Goal: Navigation & Orientation: Find specific page/section

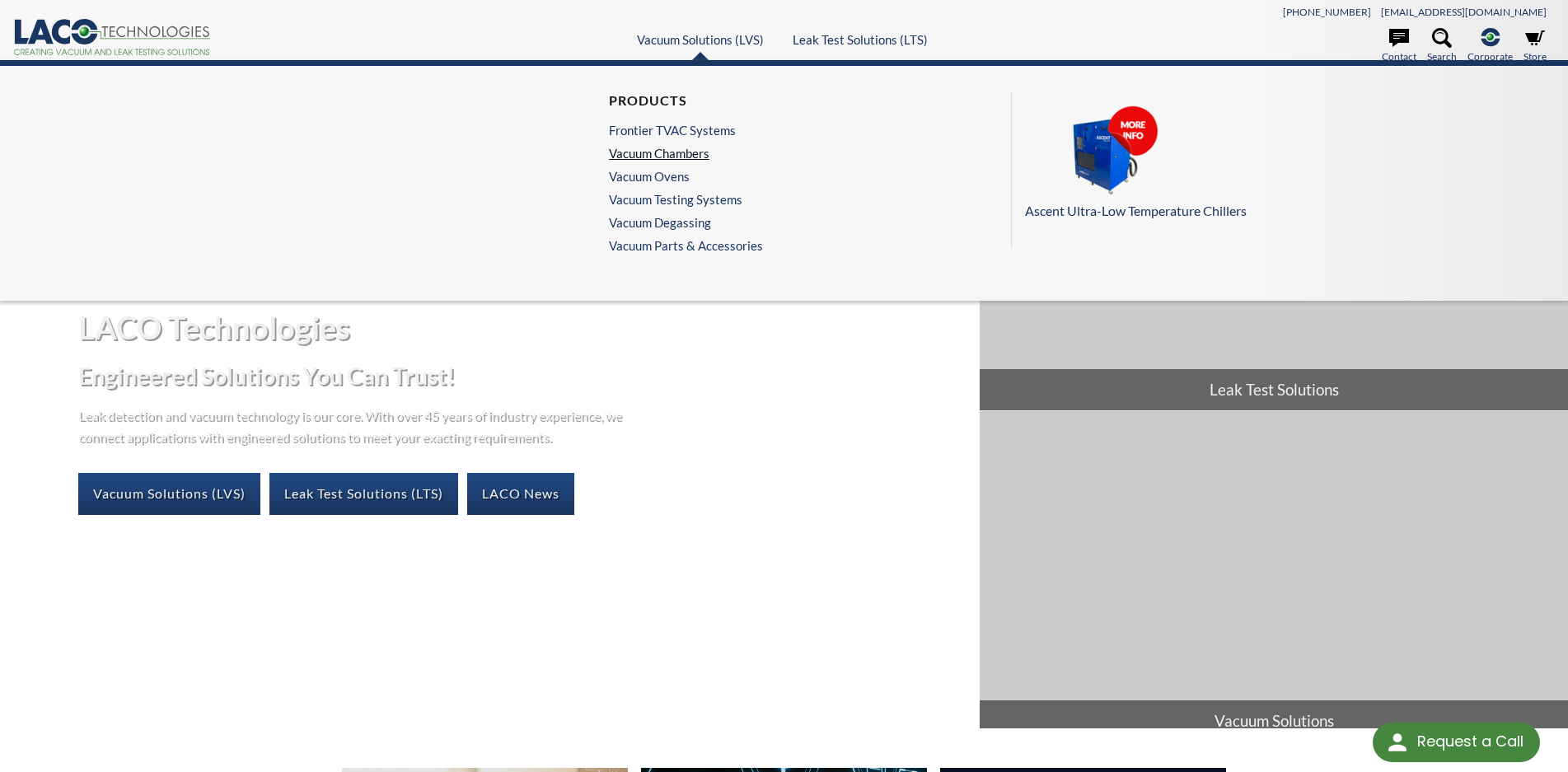
click at [684, 153] on link "Vacuum Chambers" at bounding box center [681, 153] width 146 height 15
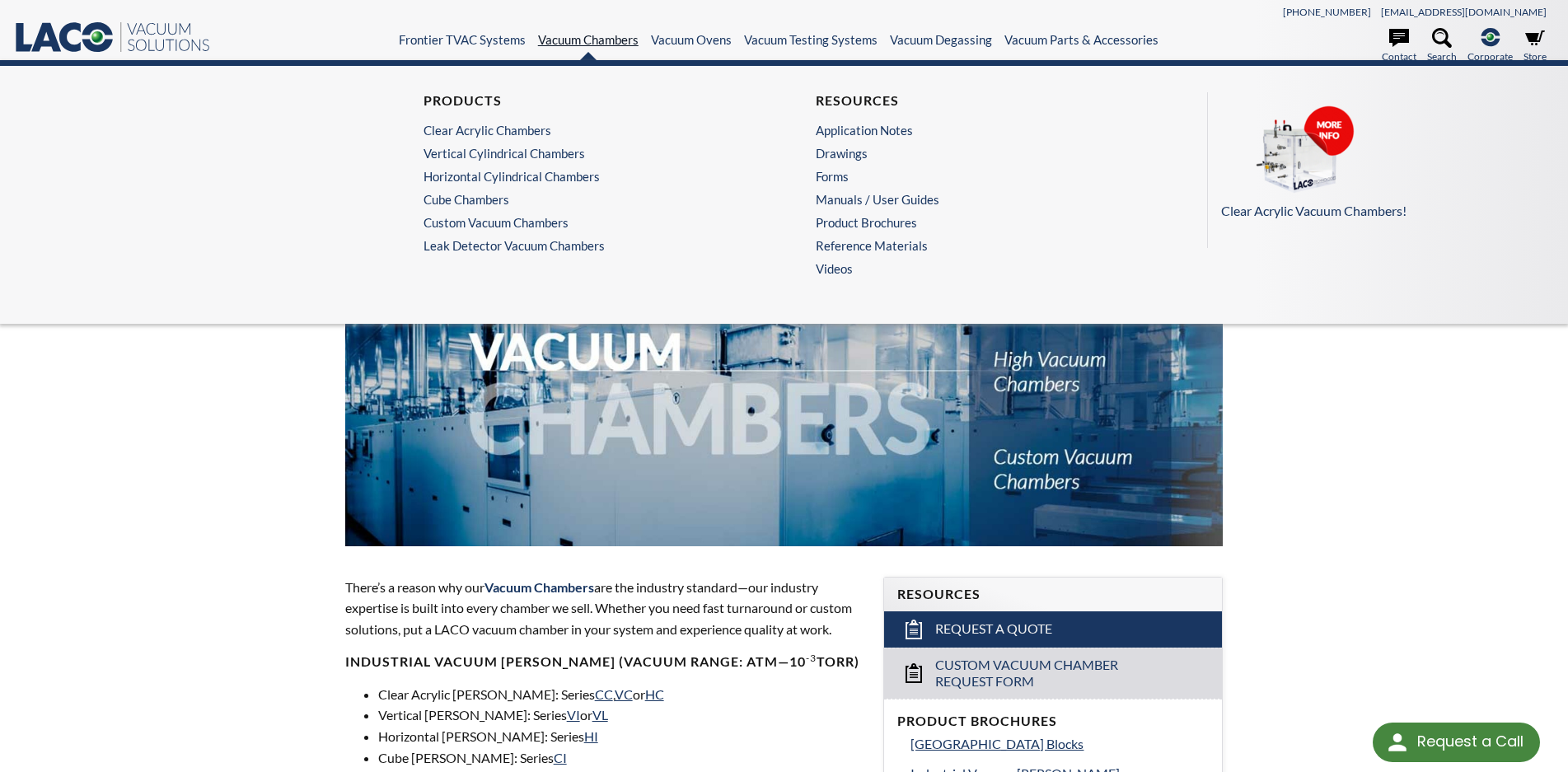
click at [586, 40] on link "Vacuum Chambers" at bounding box center [588, 40] width 101 height 15
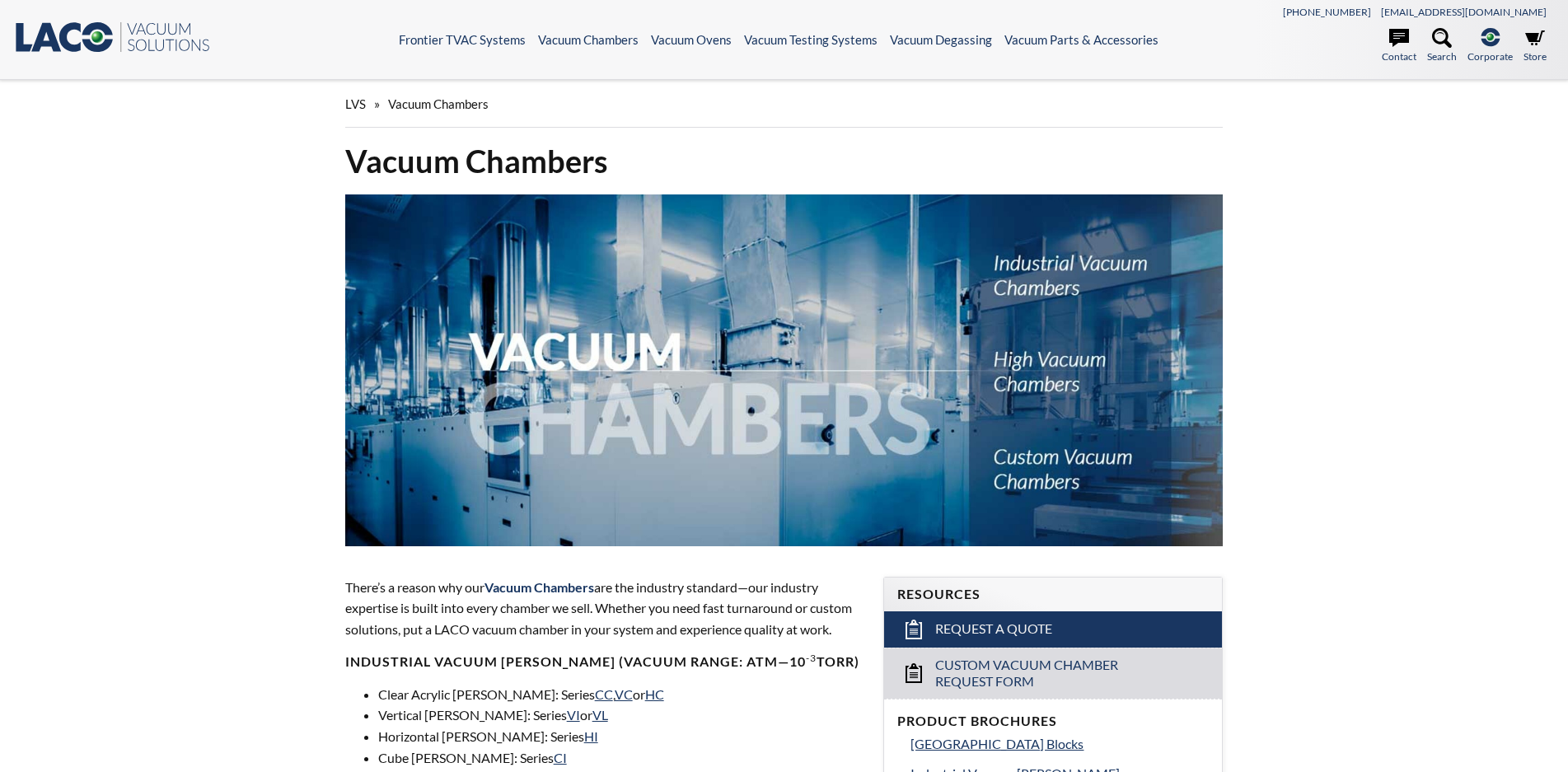
select select
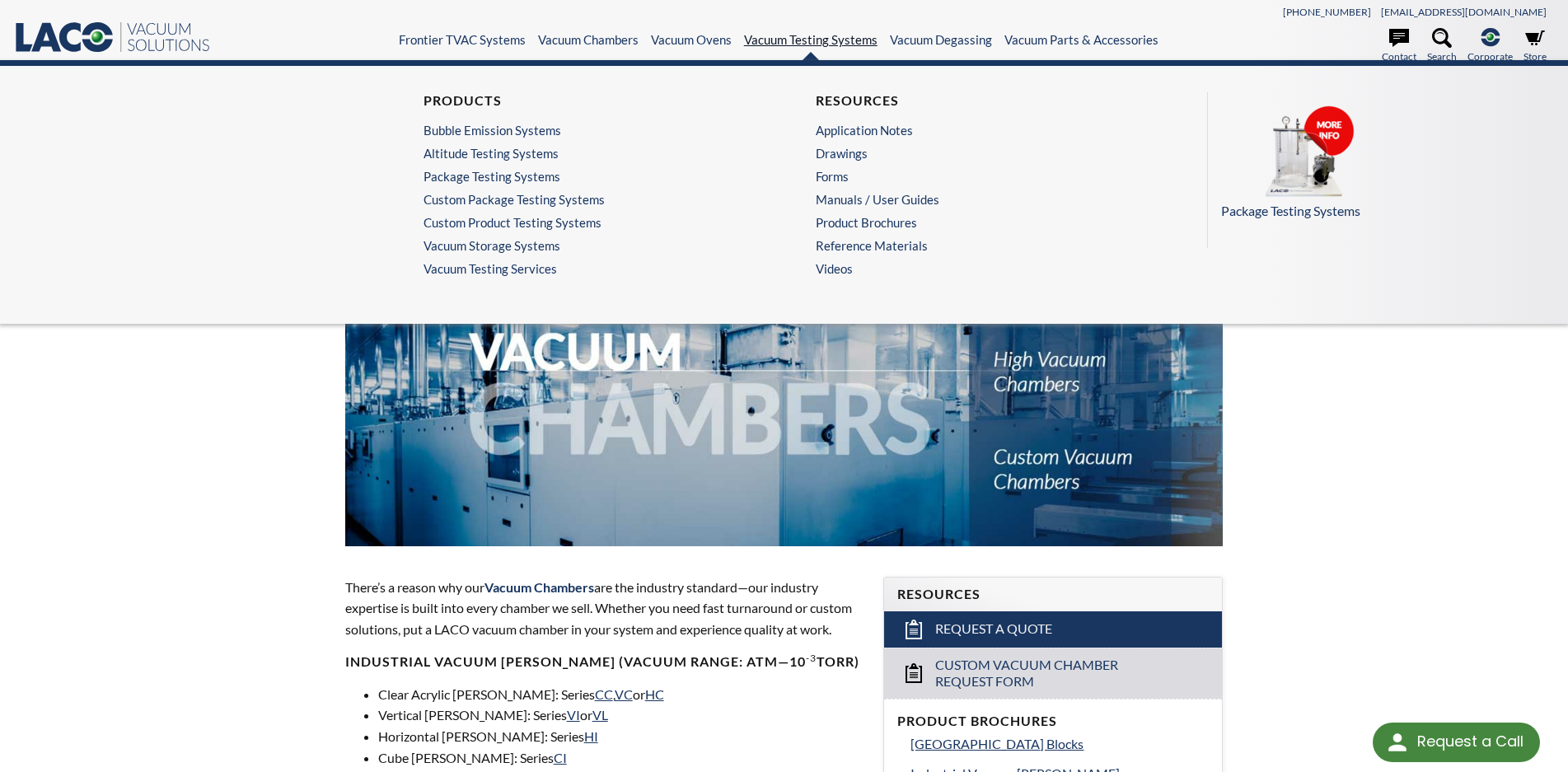
click at [817, 43] on link "Vacuum Testing Systems" at bounding box center [811, 40] width 133 height 15
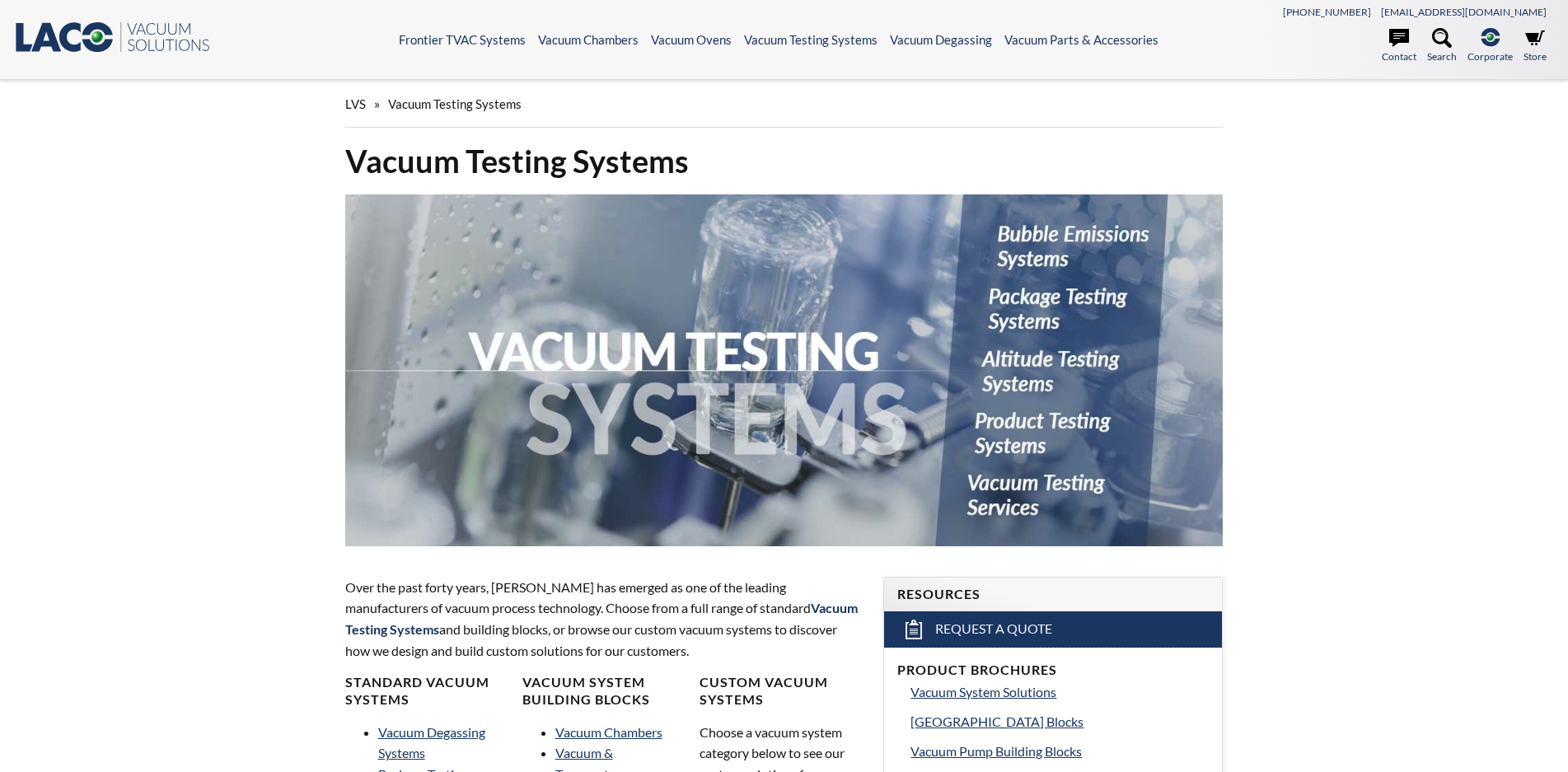
select select
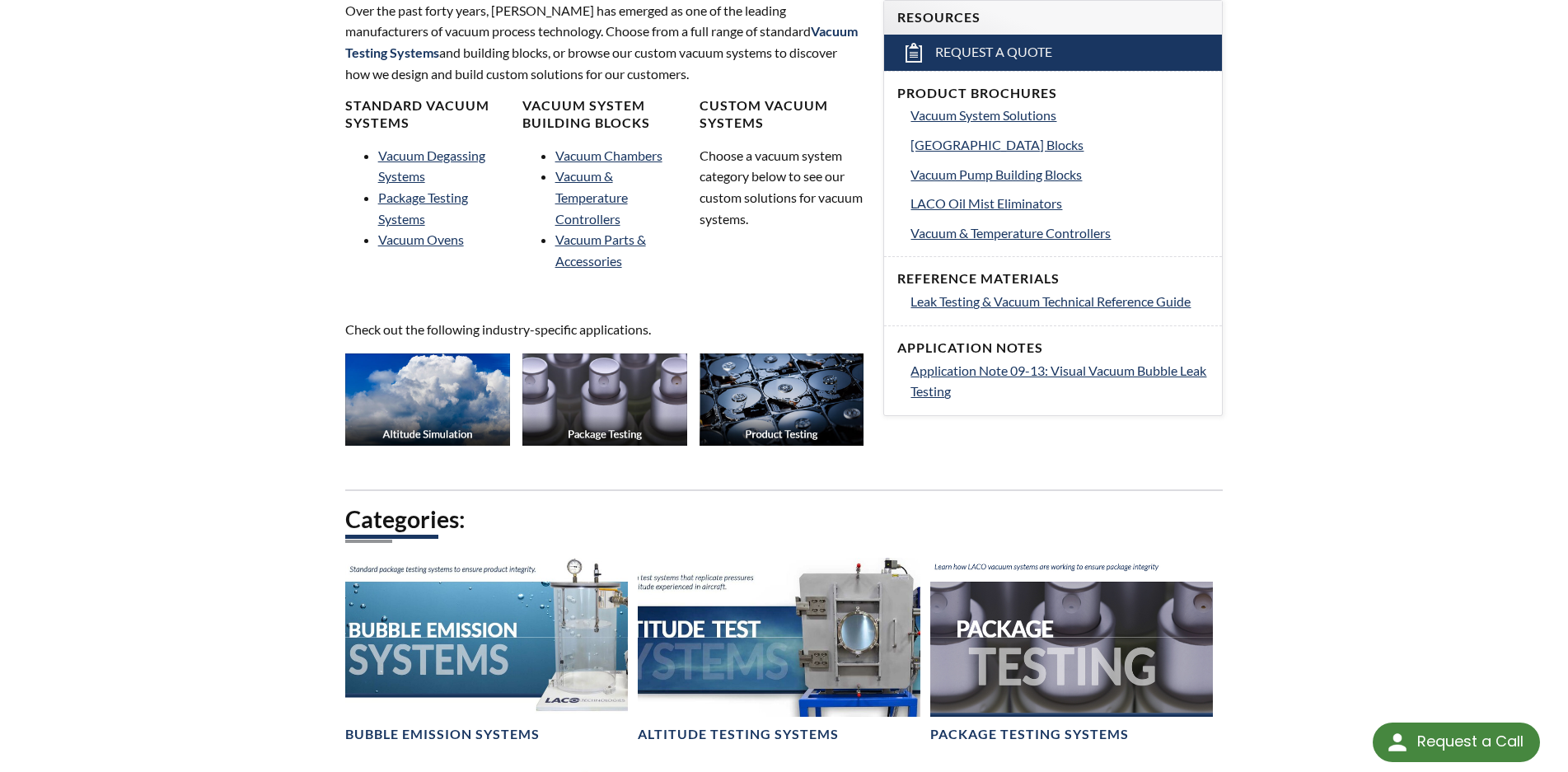
scroll to position [906, 0]
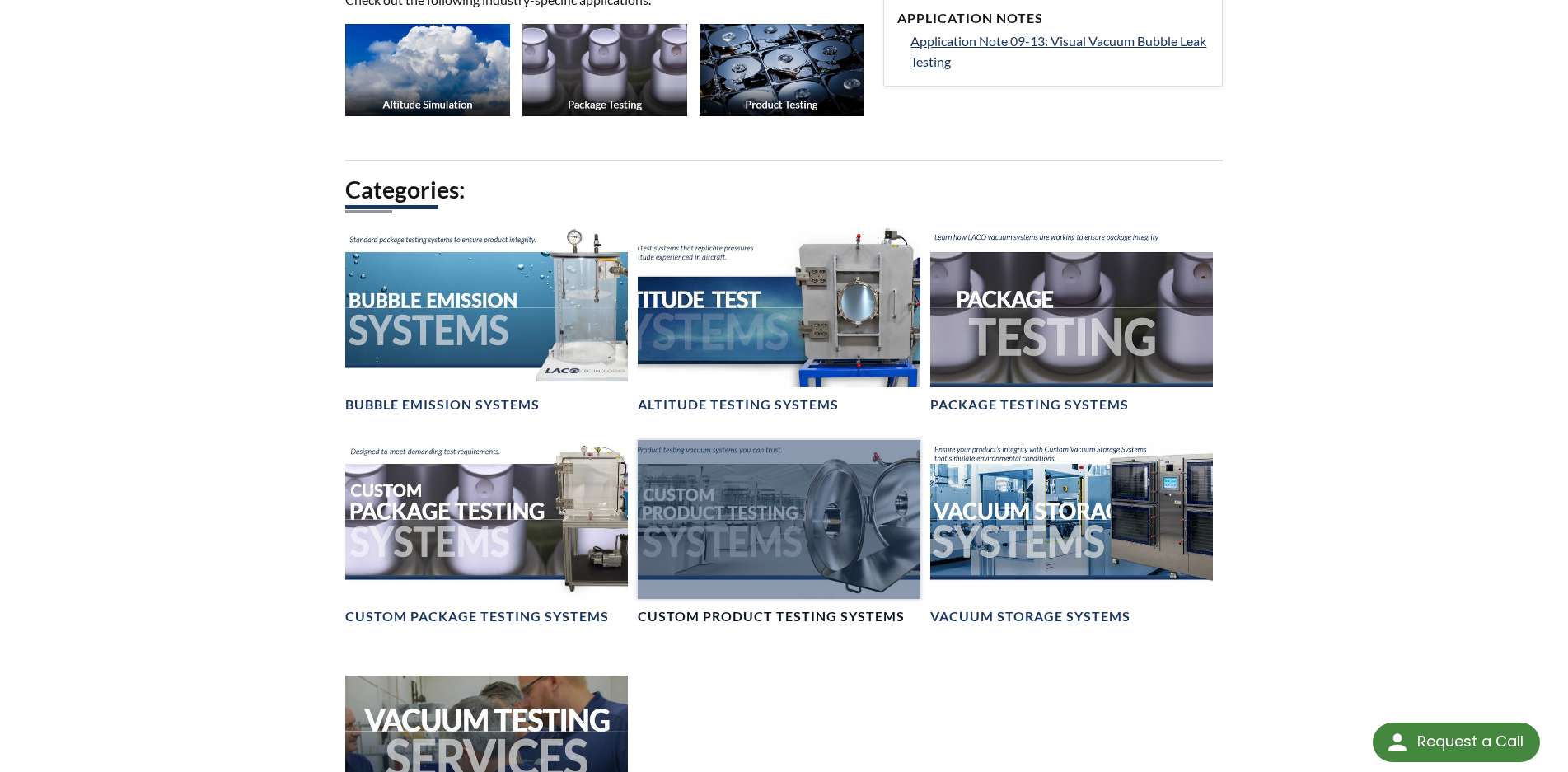
click at [802, 543] on div at bounding box center [779, 519] width 283 height 159
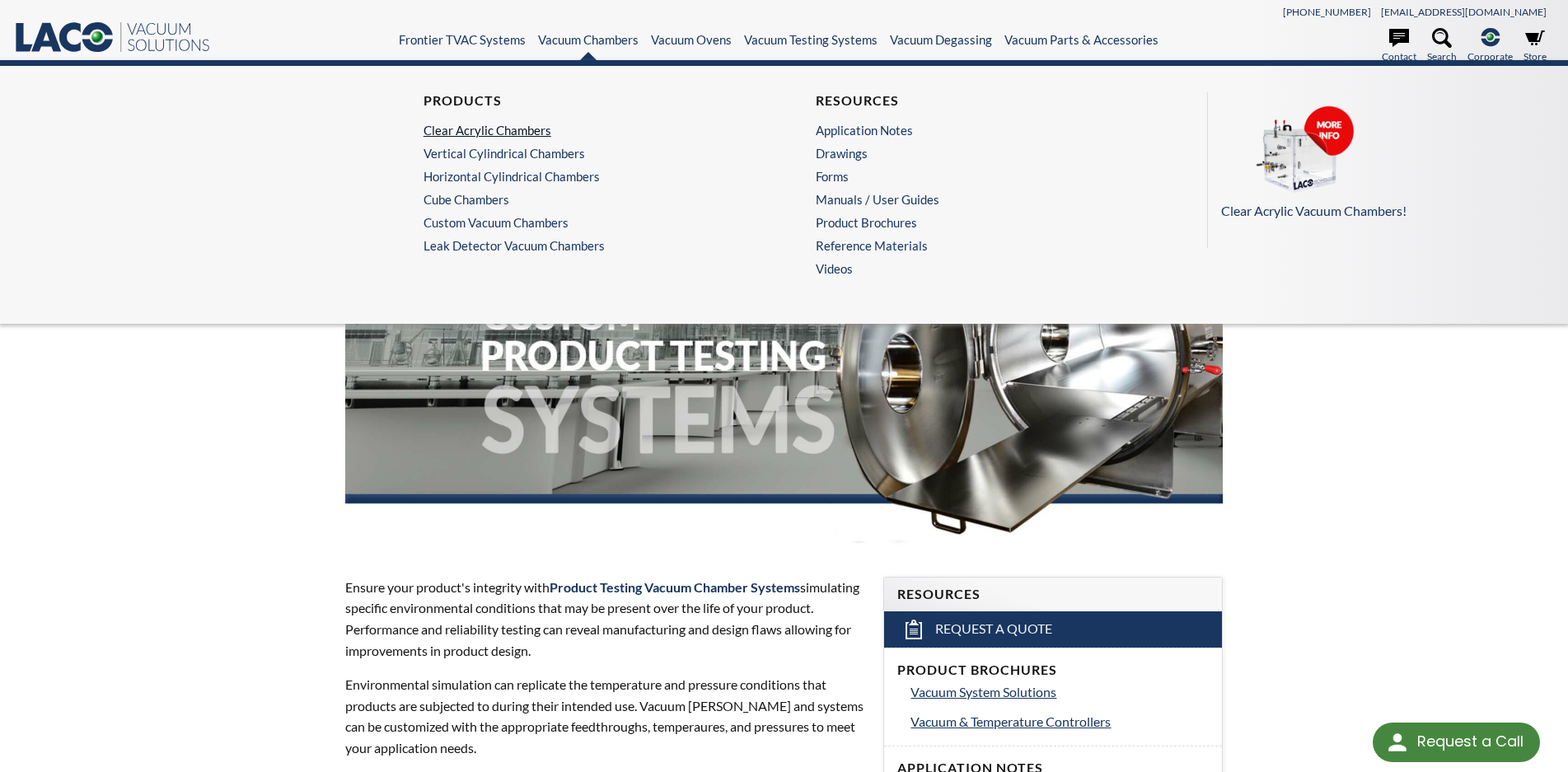
click at [477, 128] on link "Clear Acrylic Chambers" at bounding box center [584, 130] width 321 height 15
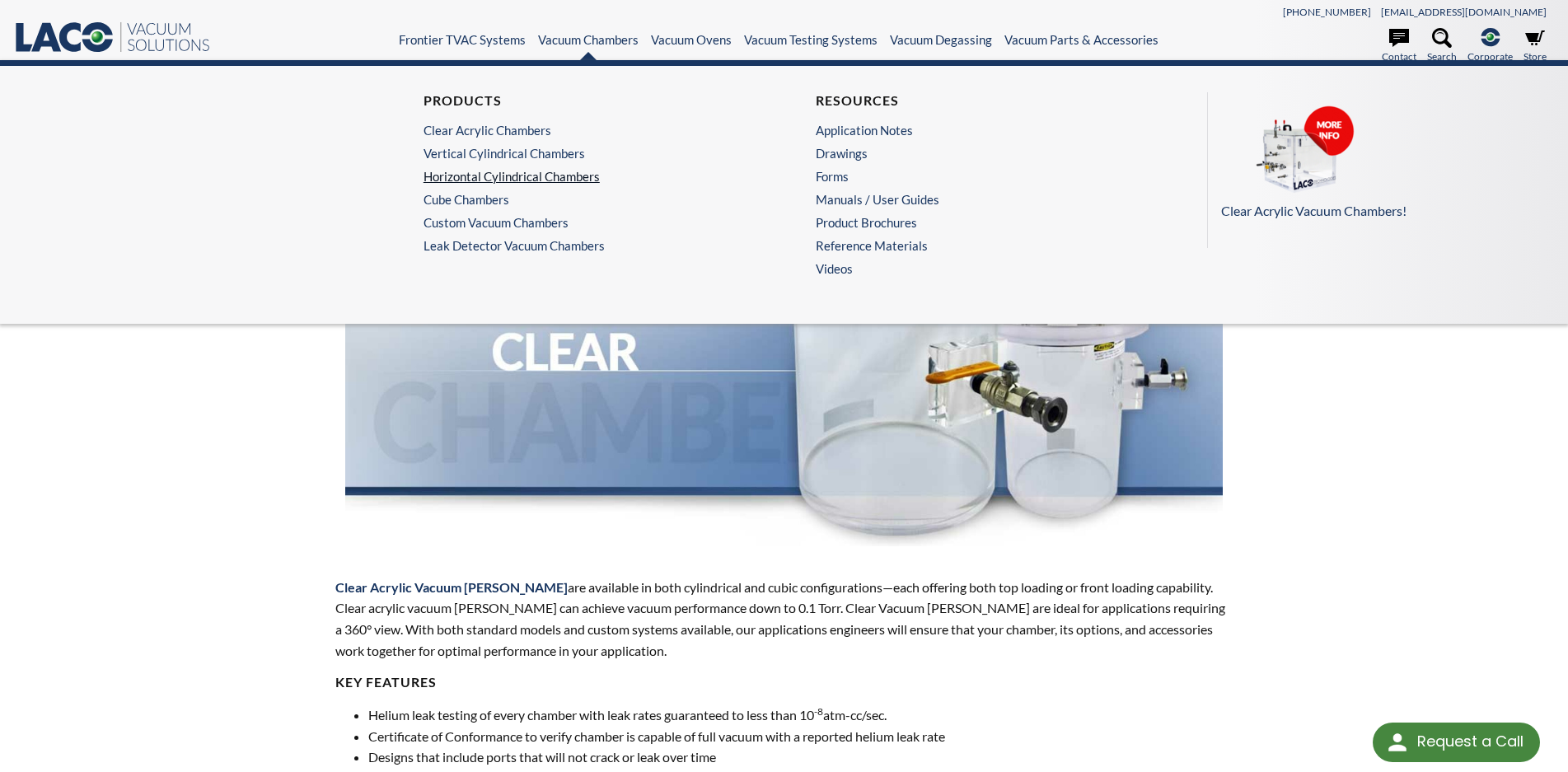
click at [519, 174] on link "Horizontal Cylindrical Chambers" at bounding box center [584, 177] width 321 height 15
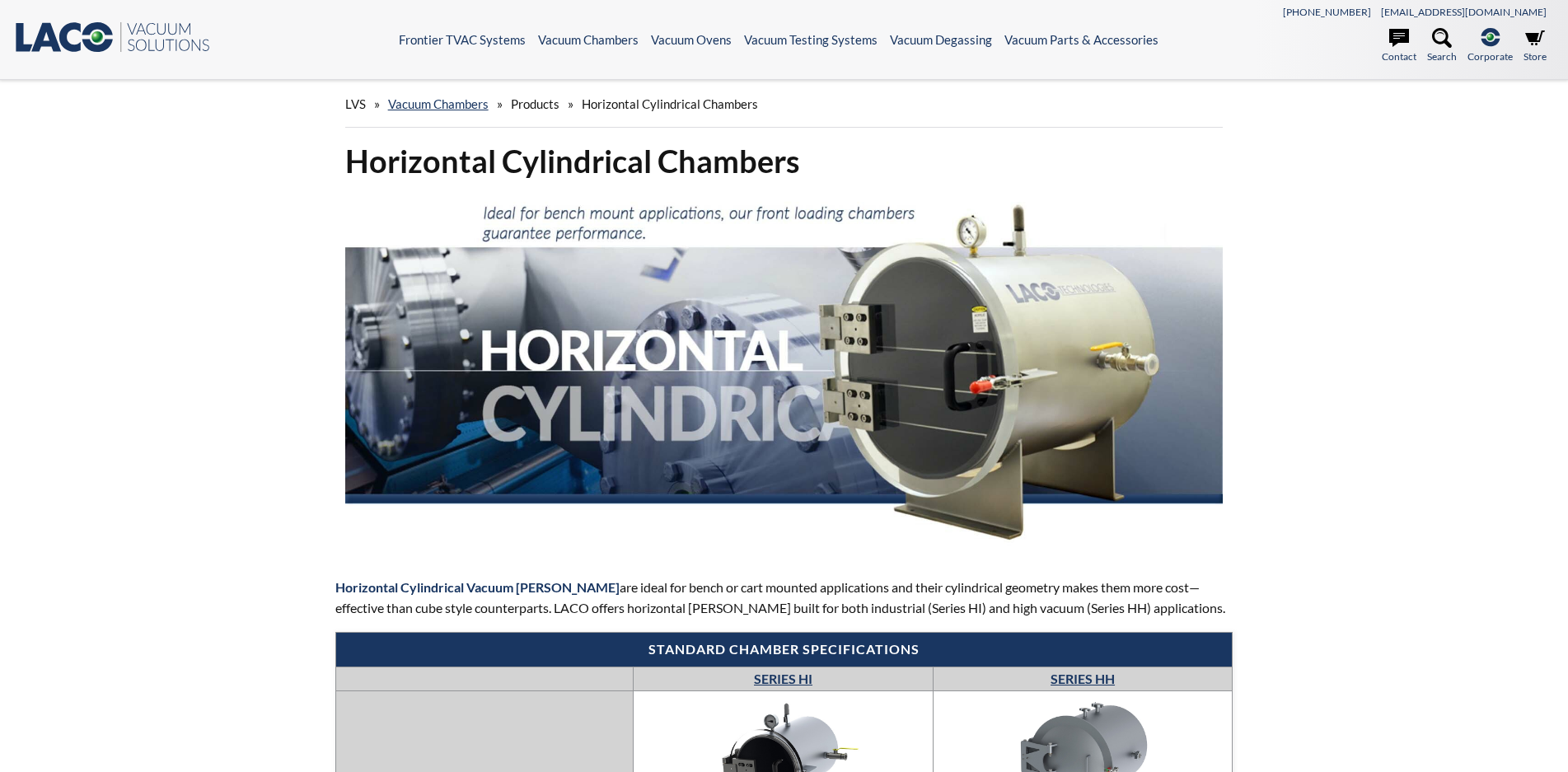
select select
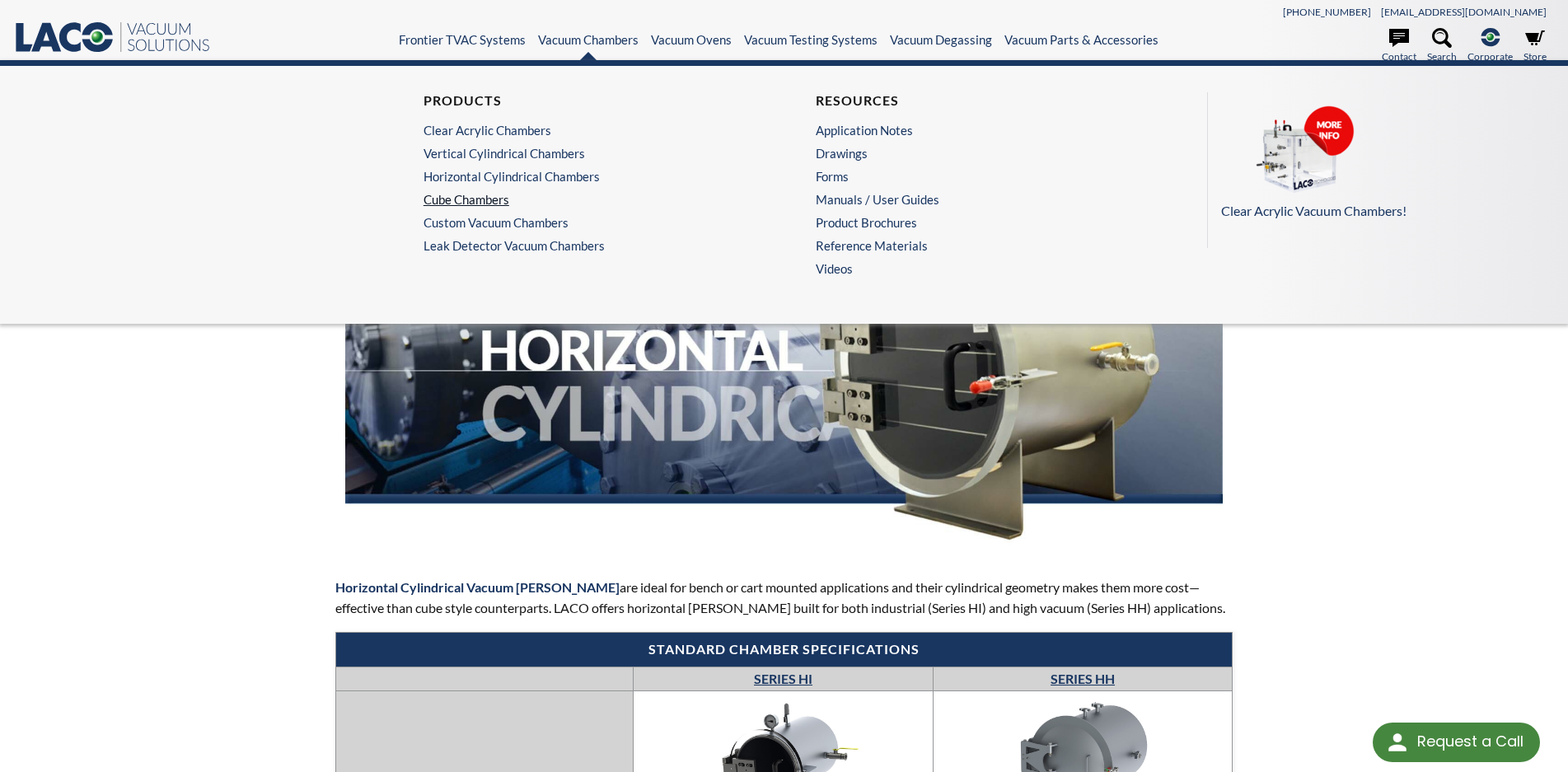
click at [495, 201] on link "Cube Chambers" at bounding box center [584, 199] width 321 height 15
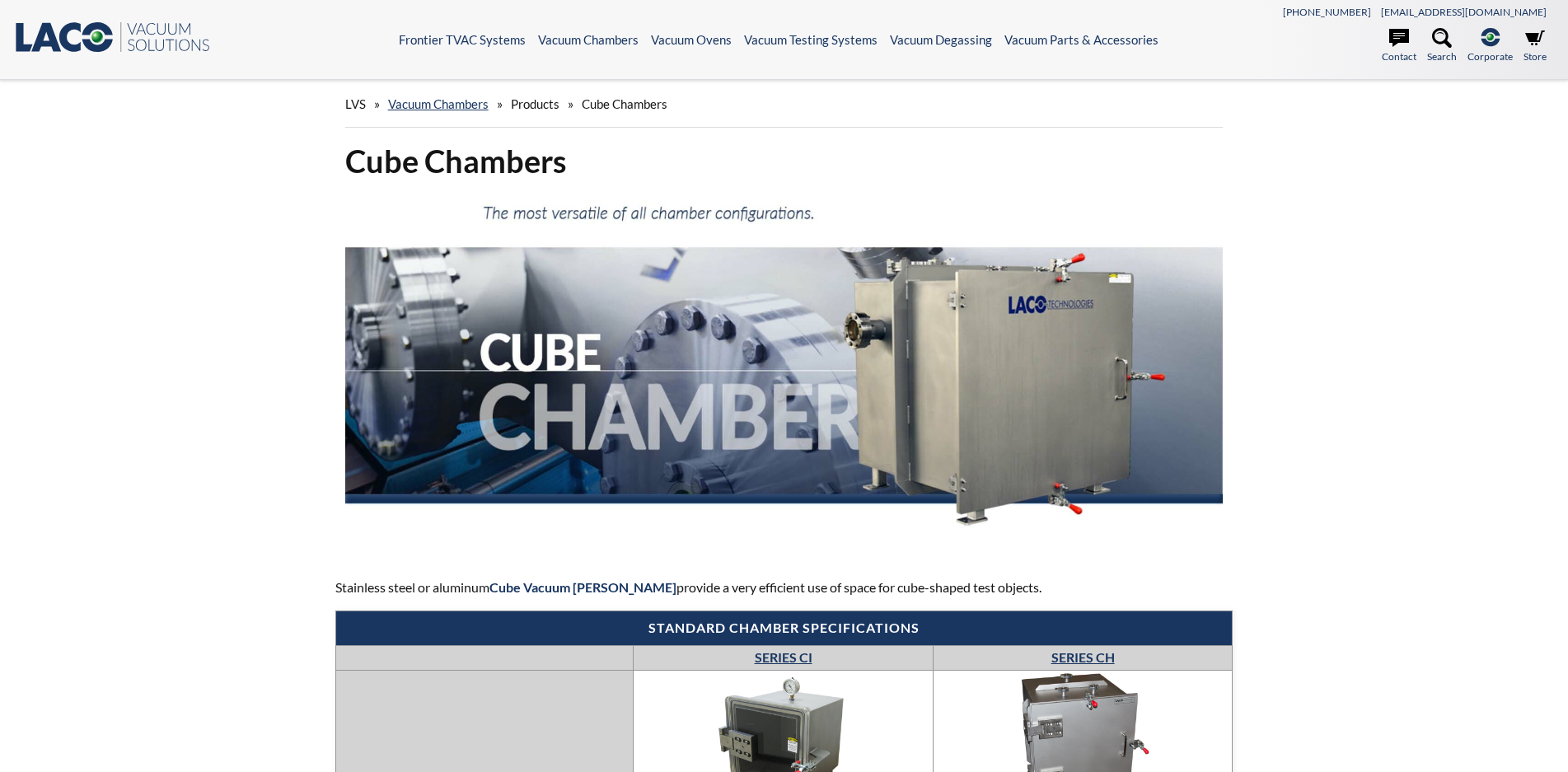
select select
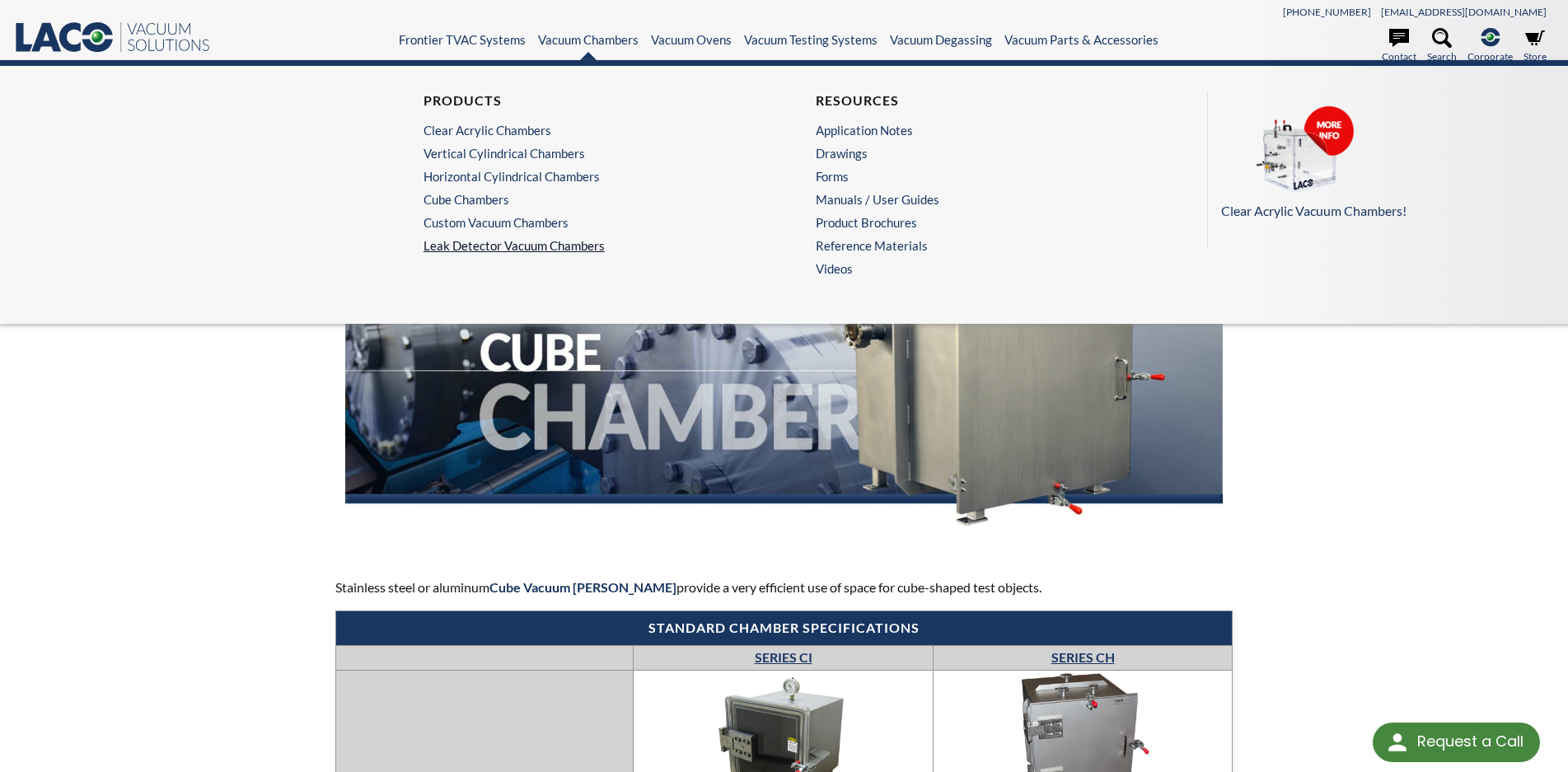
click at [474, 241] on link "Leak Detector Vacuum Chambers" at bounding box center [588, 246] width 329 height 15
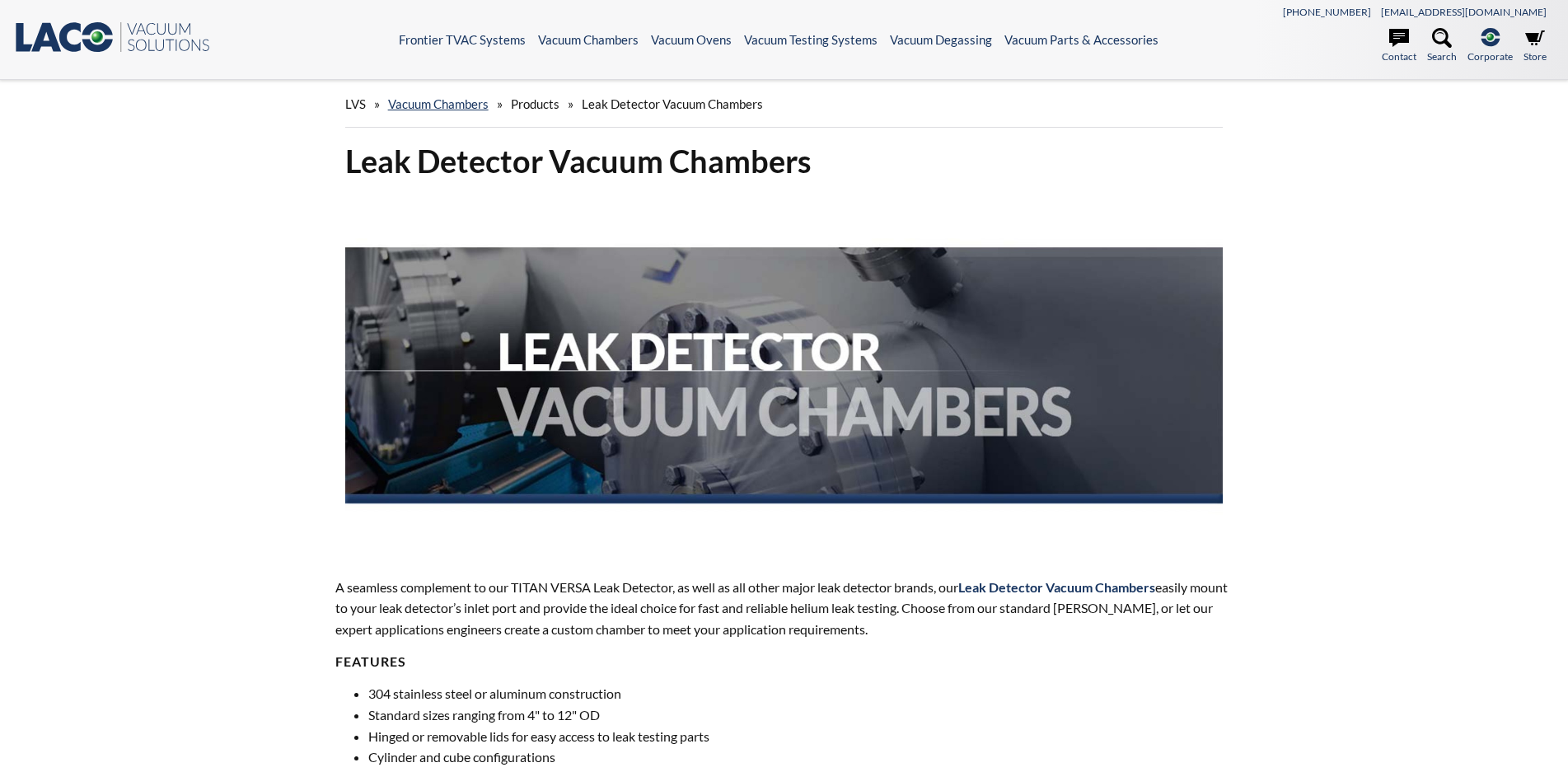
select select
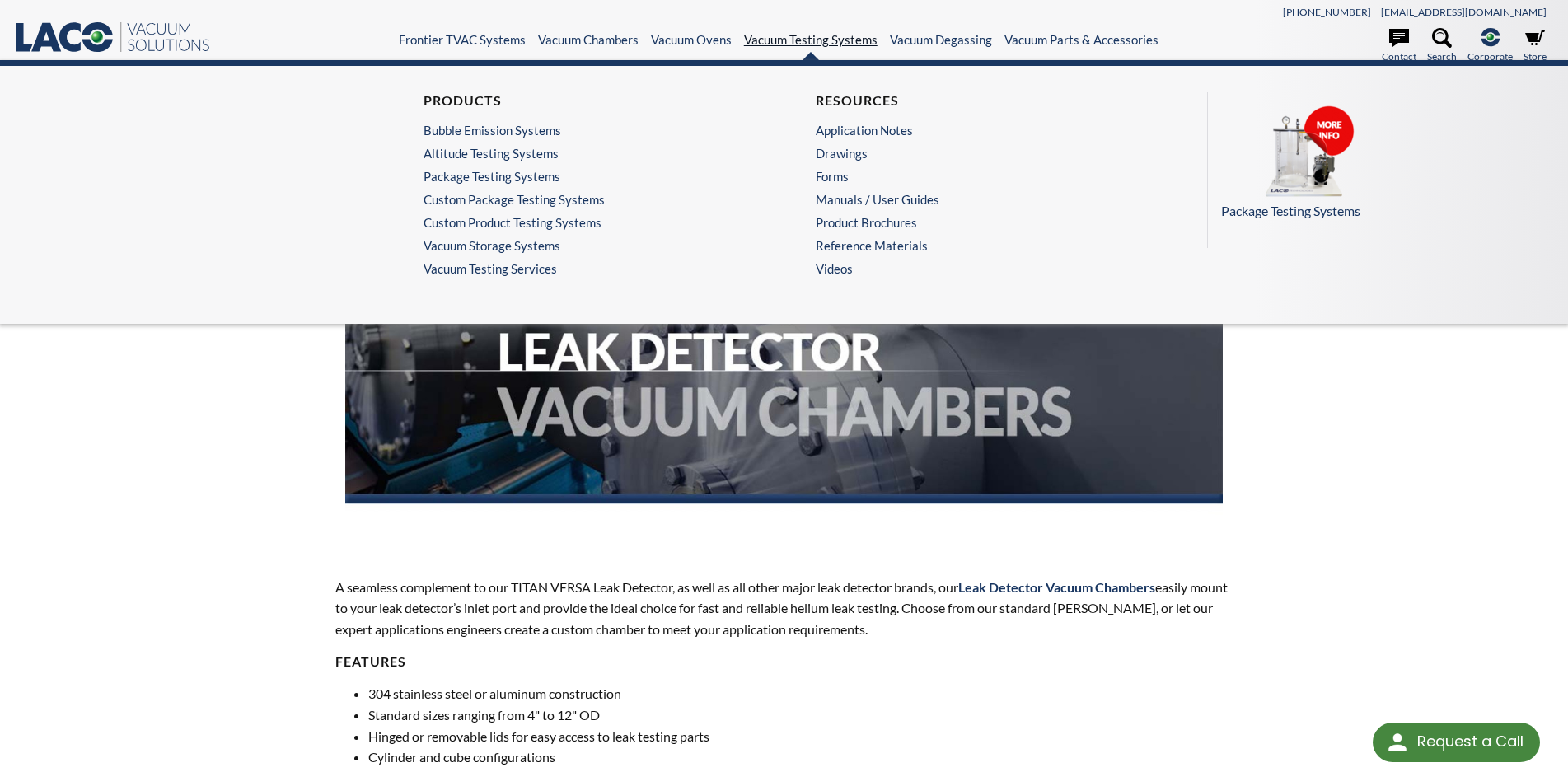
click at [807, 43] on link "Vacuum Testing Systems" at bounding box center [811, 40] width 133 height 15
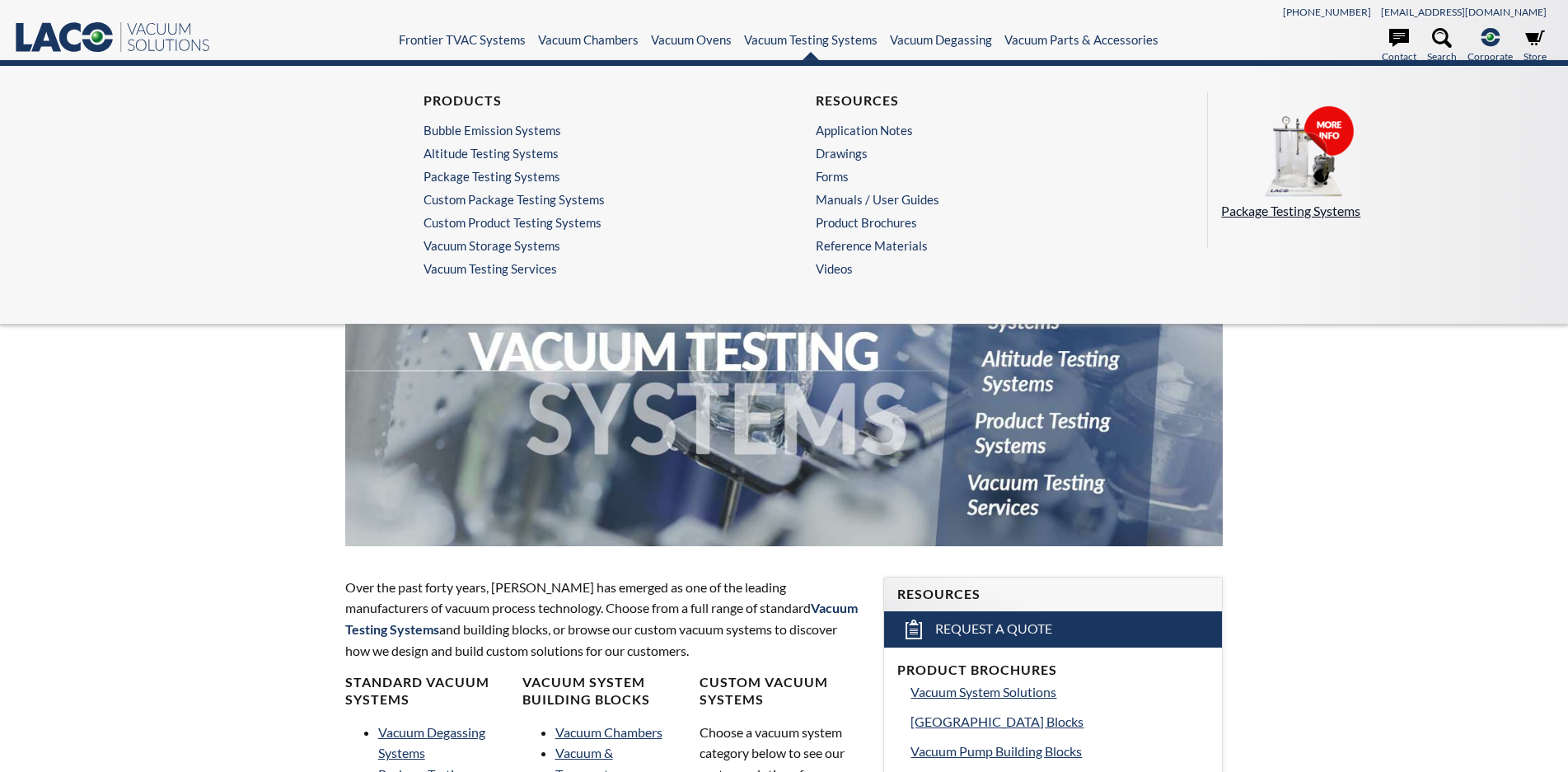
select select
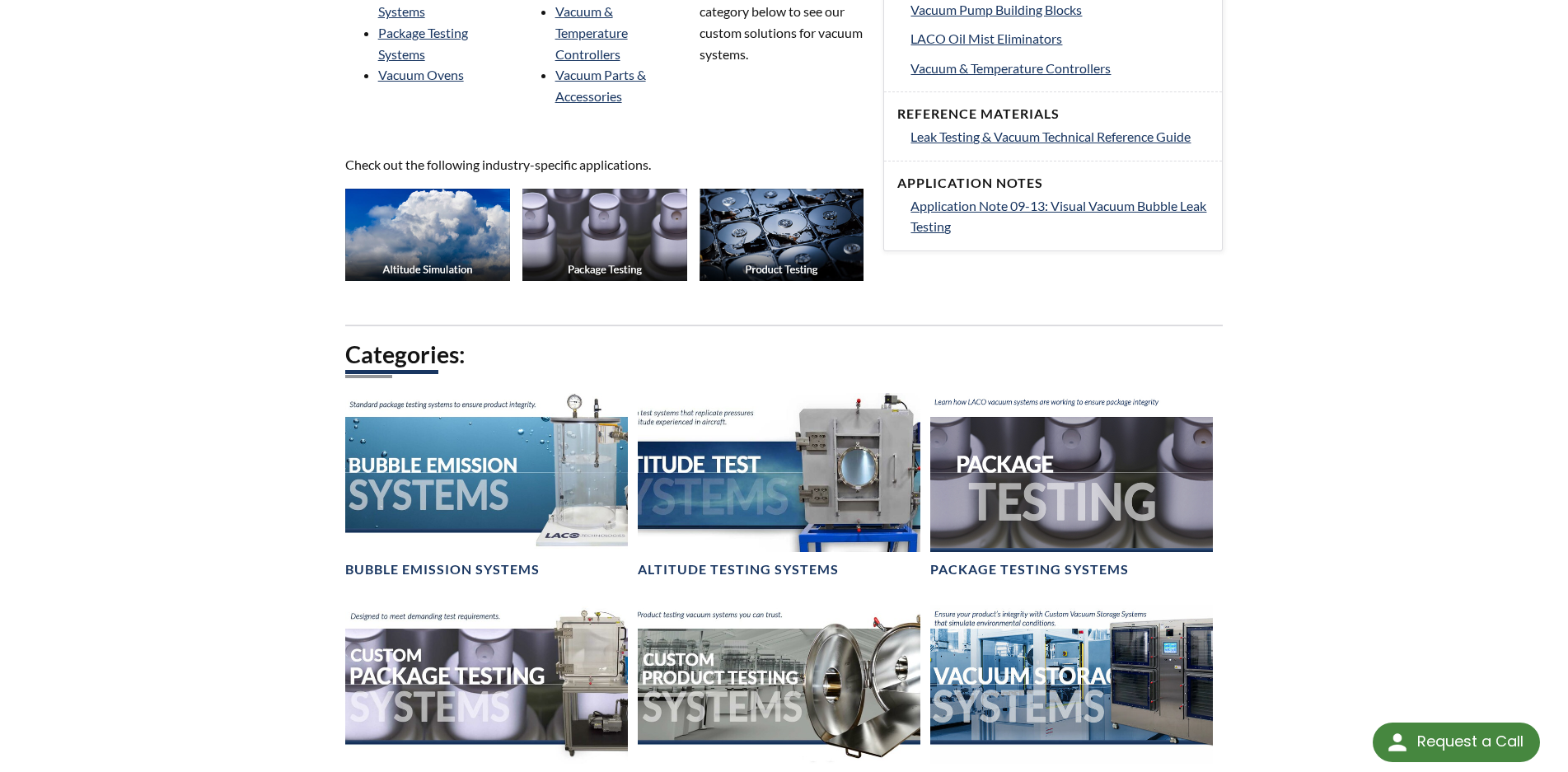
scroll to position [989, 0]
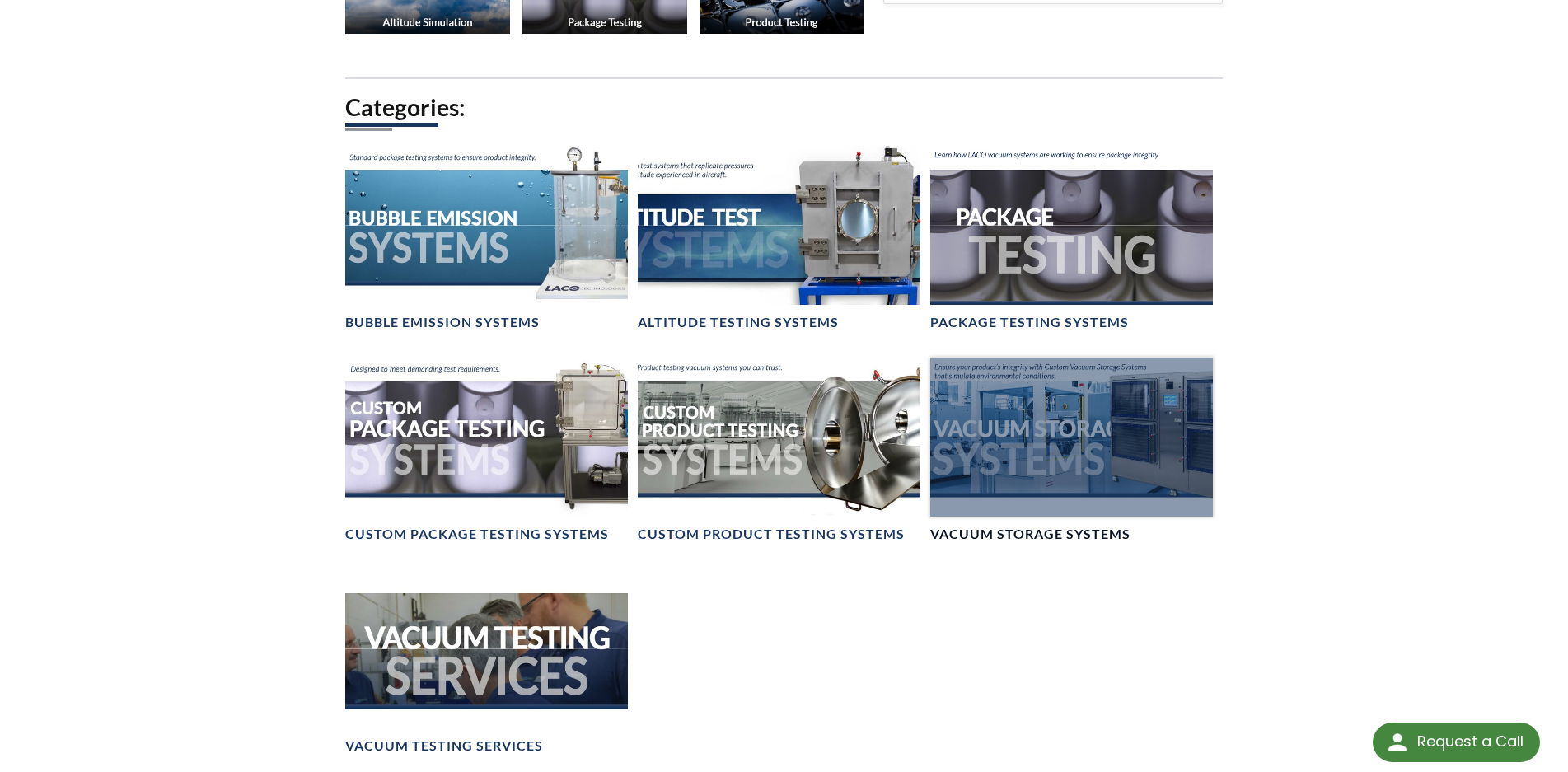
click at [1197, 411] on div at bounding box center [1071, 437] width 283 height 159
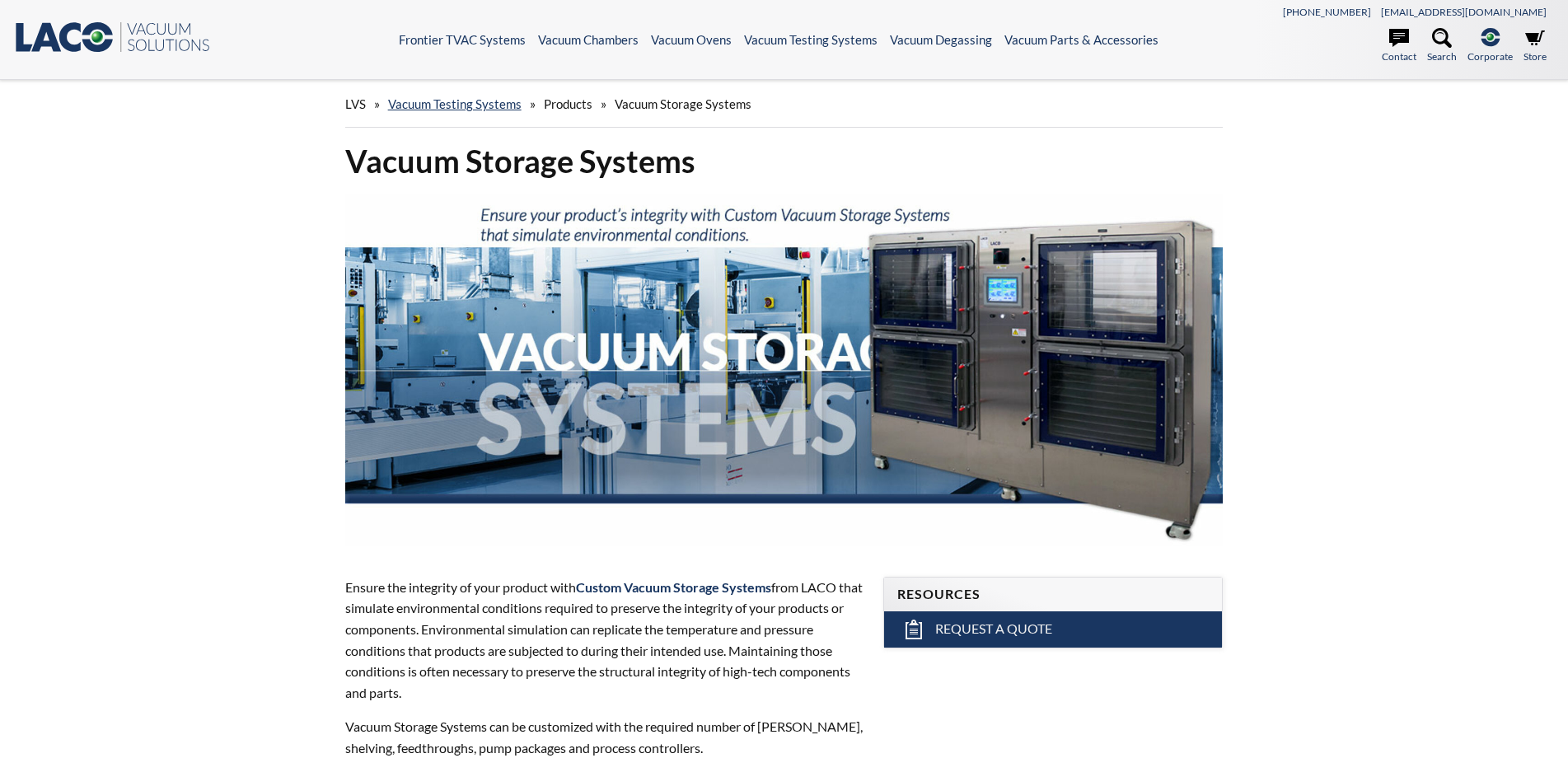
select select
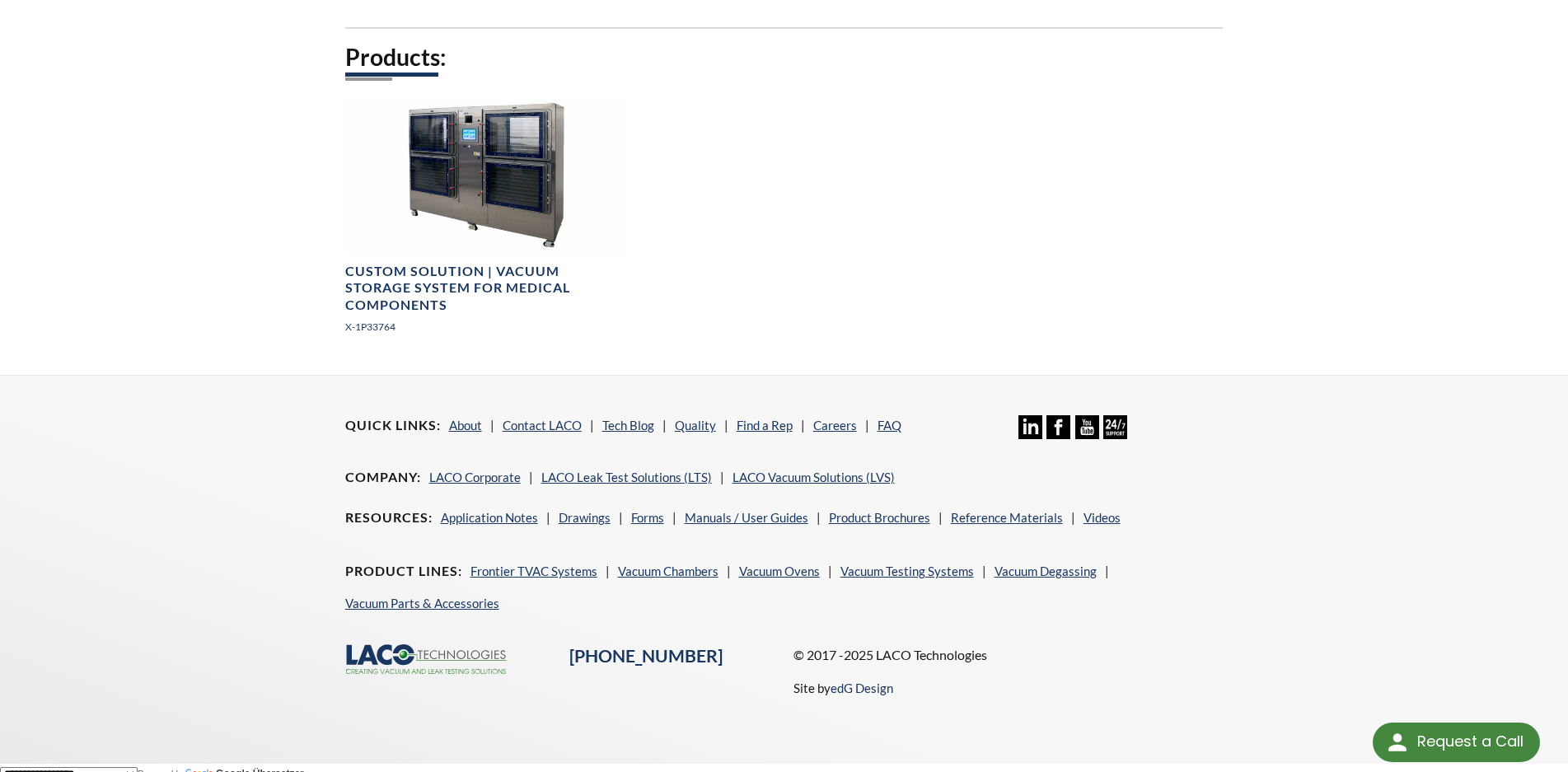
scroll to position [1124, 0]
